Goal: Information Seeking & Learning: Learn about a topic

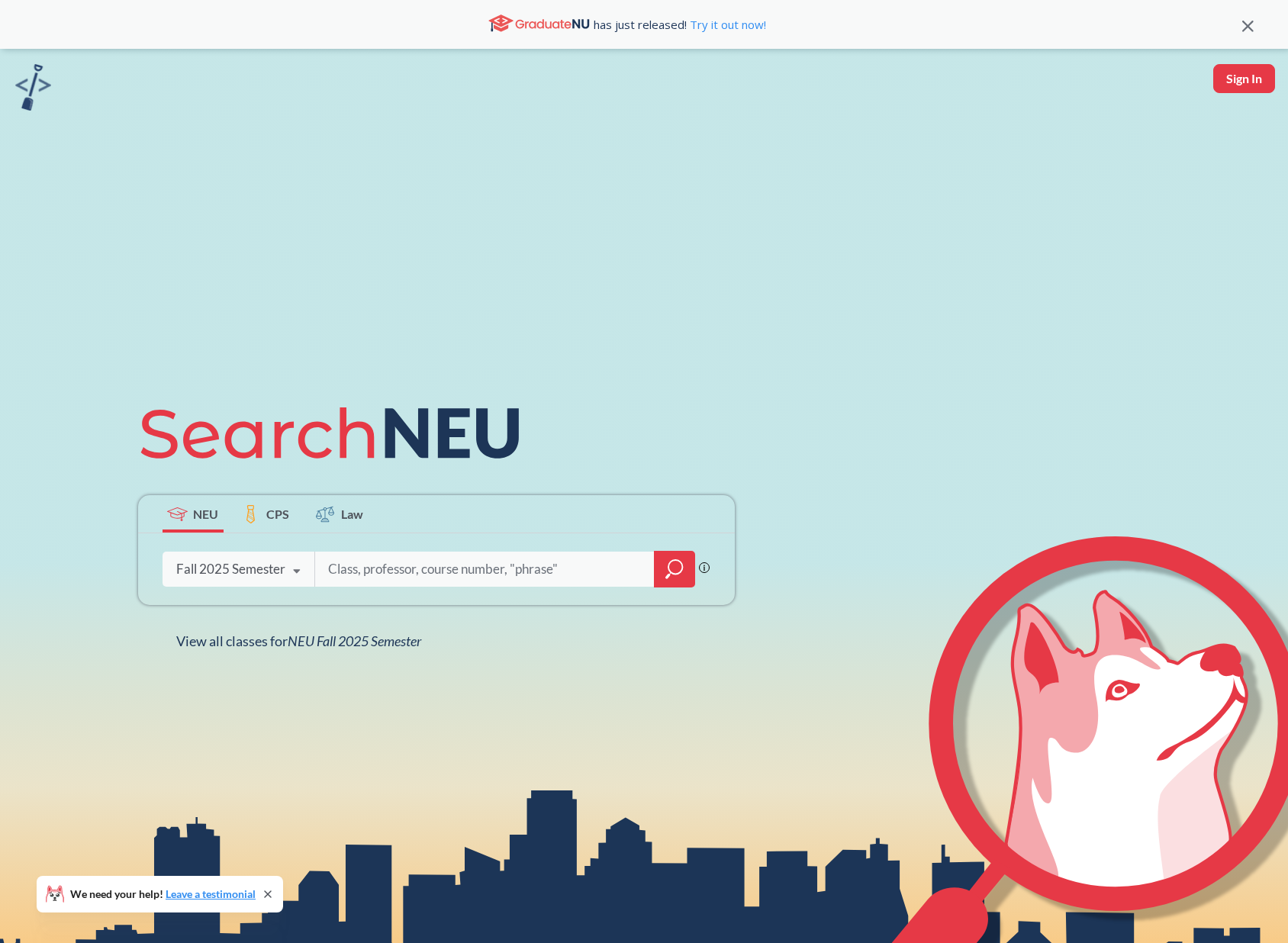
click at [463, 571] on input "search" at bounding box center [485, 569] width 317 height 32
type input "5110"
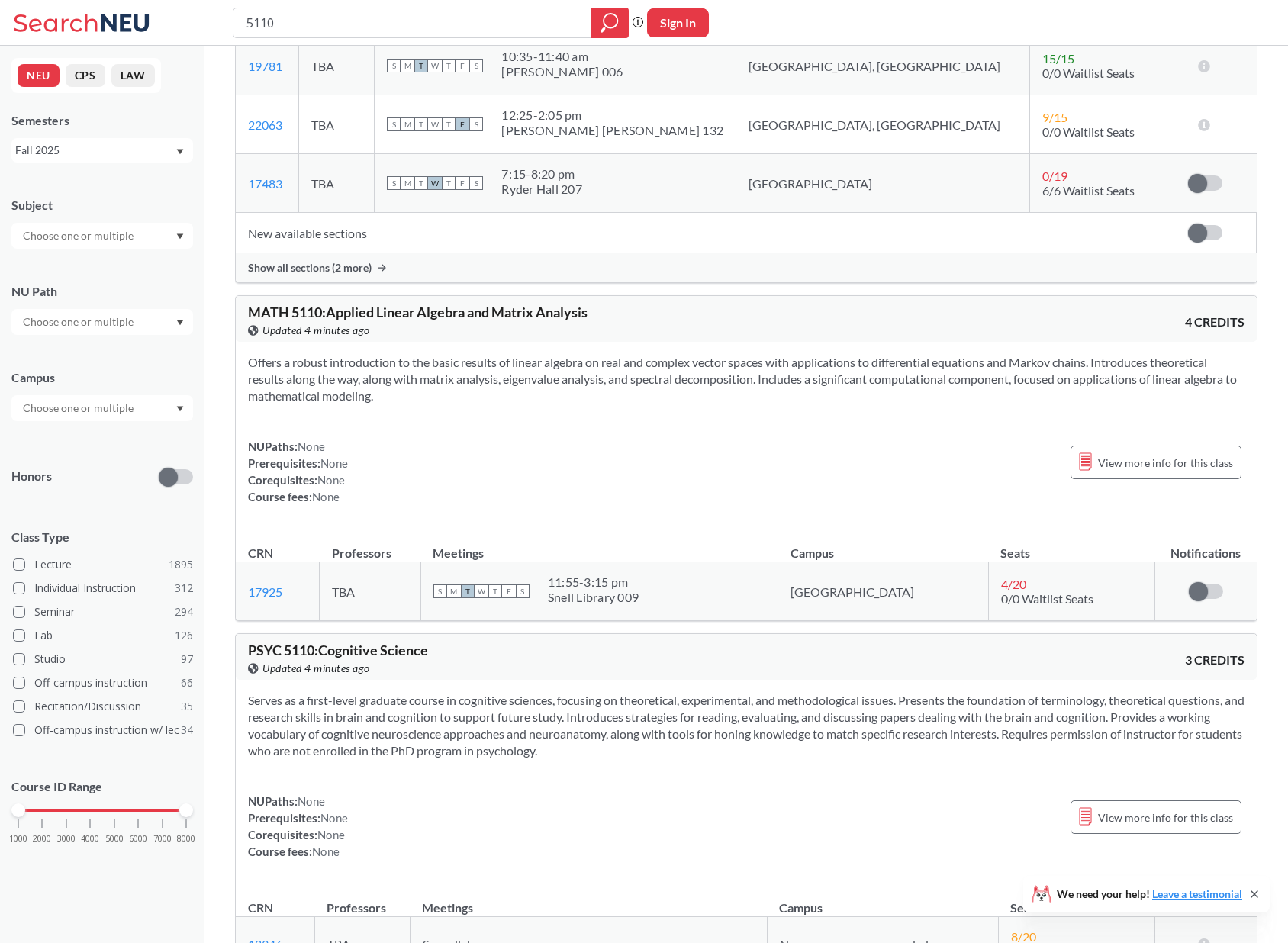
scroll to position [311, 0]
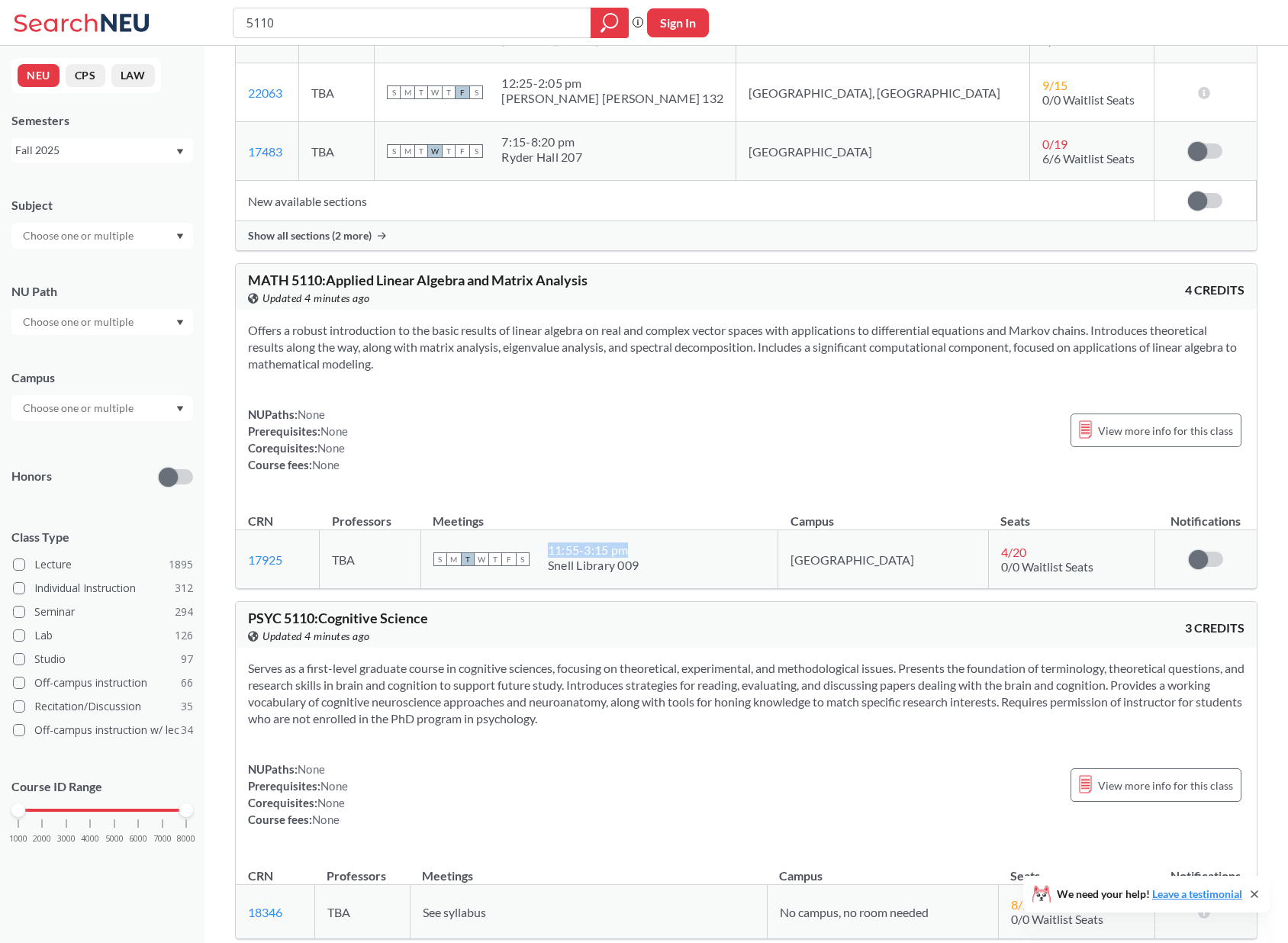
drag, startPoint x: 678, startPoint y: 548, endPoint x: 596, endPoint y: 549, distance: 82.0
click at [596, 549] on div "S M T W T F S 11:55 - 3:15 pm [PERSON_NAME][GEOGRAPHIC_DATA] 009" at bounding box center [599, 559] width 332 height 34
click at [669, 524] on th "Meetings" at bounding box center [599, 513] width 357 height 33
